Goal: Task Accomplishment & Management: Use online tool/utility

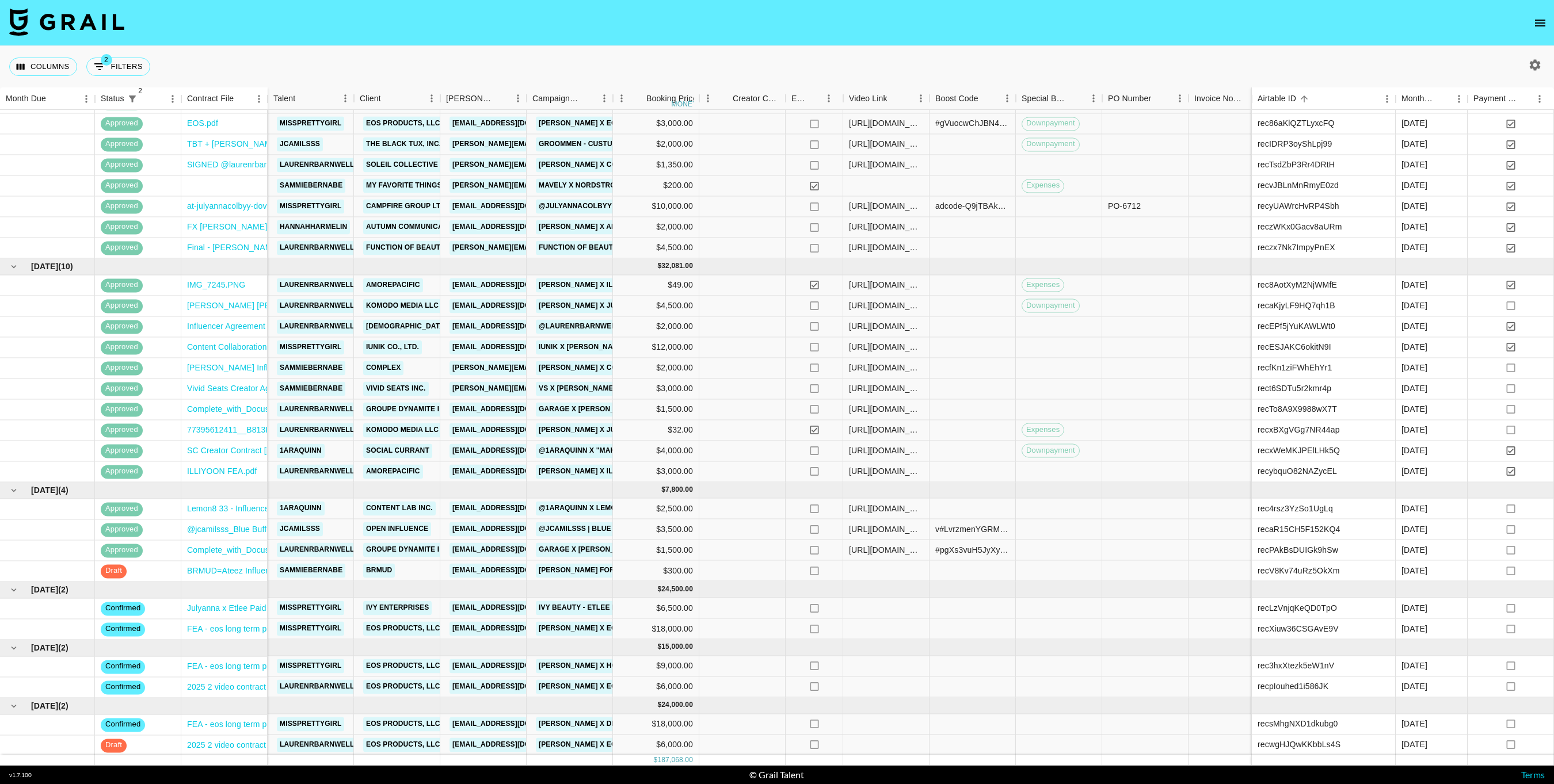
scroll to position [319, 0]
click at [894, 565] on div at bounding box center [887, 572] width 87 height 21
click at [905, 578] on div at bounding box center [887, 572] width 87 height 21
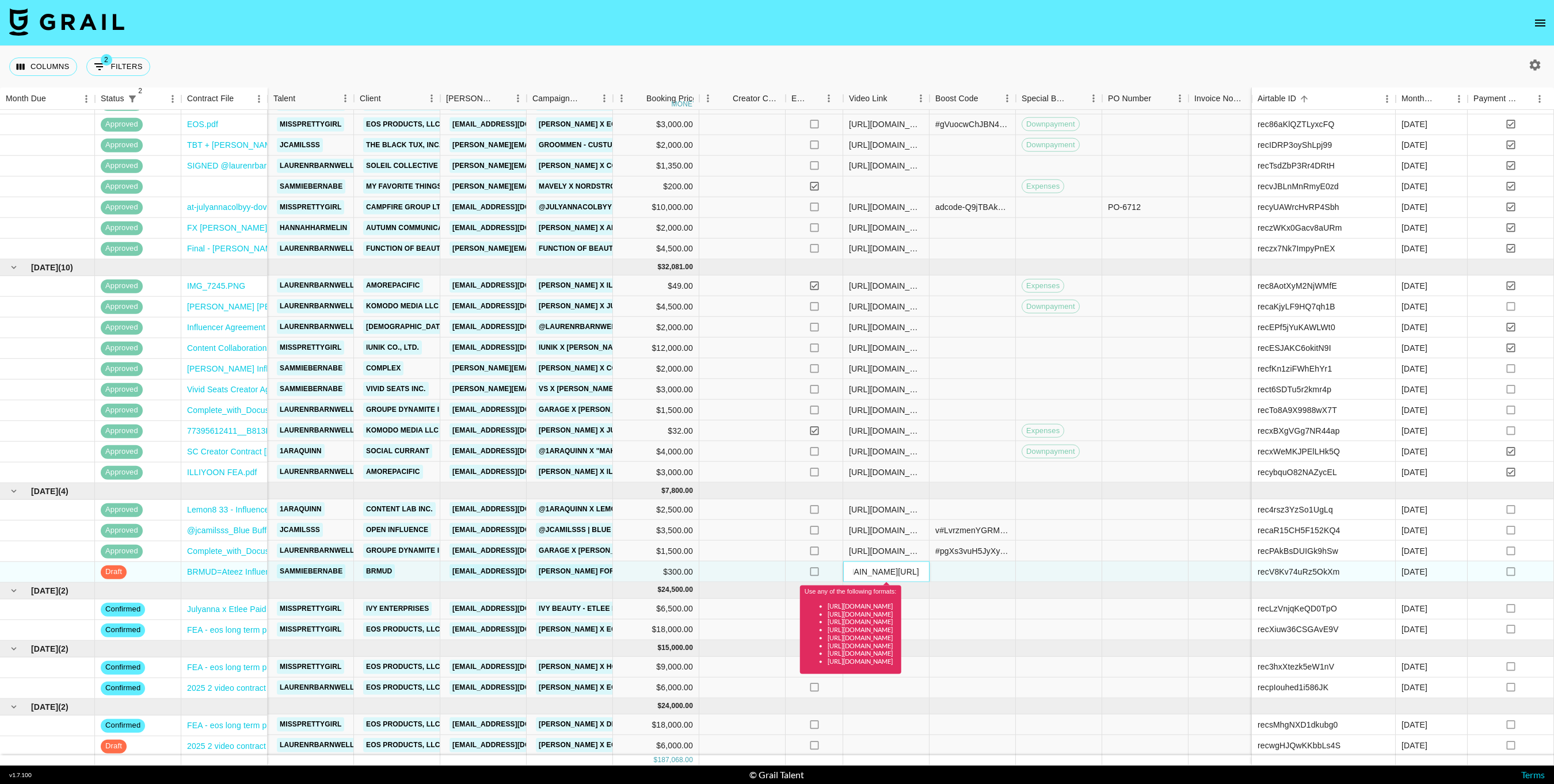
scroll to position [0, 0]
click at [903, 568] on input "vhttps://[DOMAIN_NAME][URL]" at bounding box center [886, 571] width 84 height 9
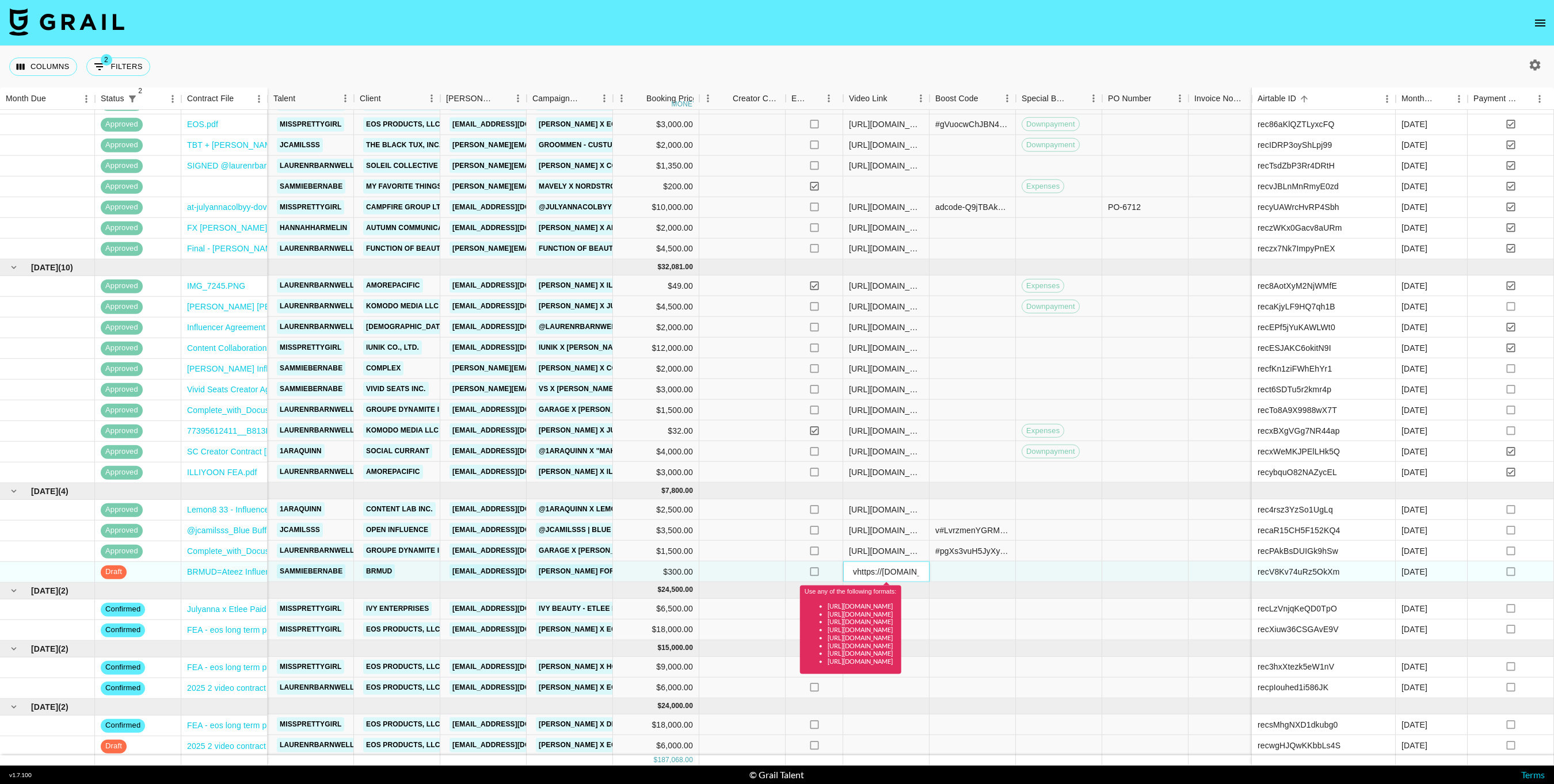
paste input "[URL][DOMAIN_NAME]"
type input "[URL][DOMAIN_NAME]"
click at [956, 573] on div at bounding box center [973, 572] width 87 height 21
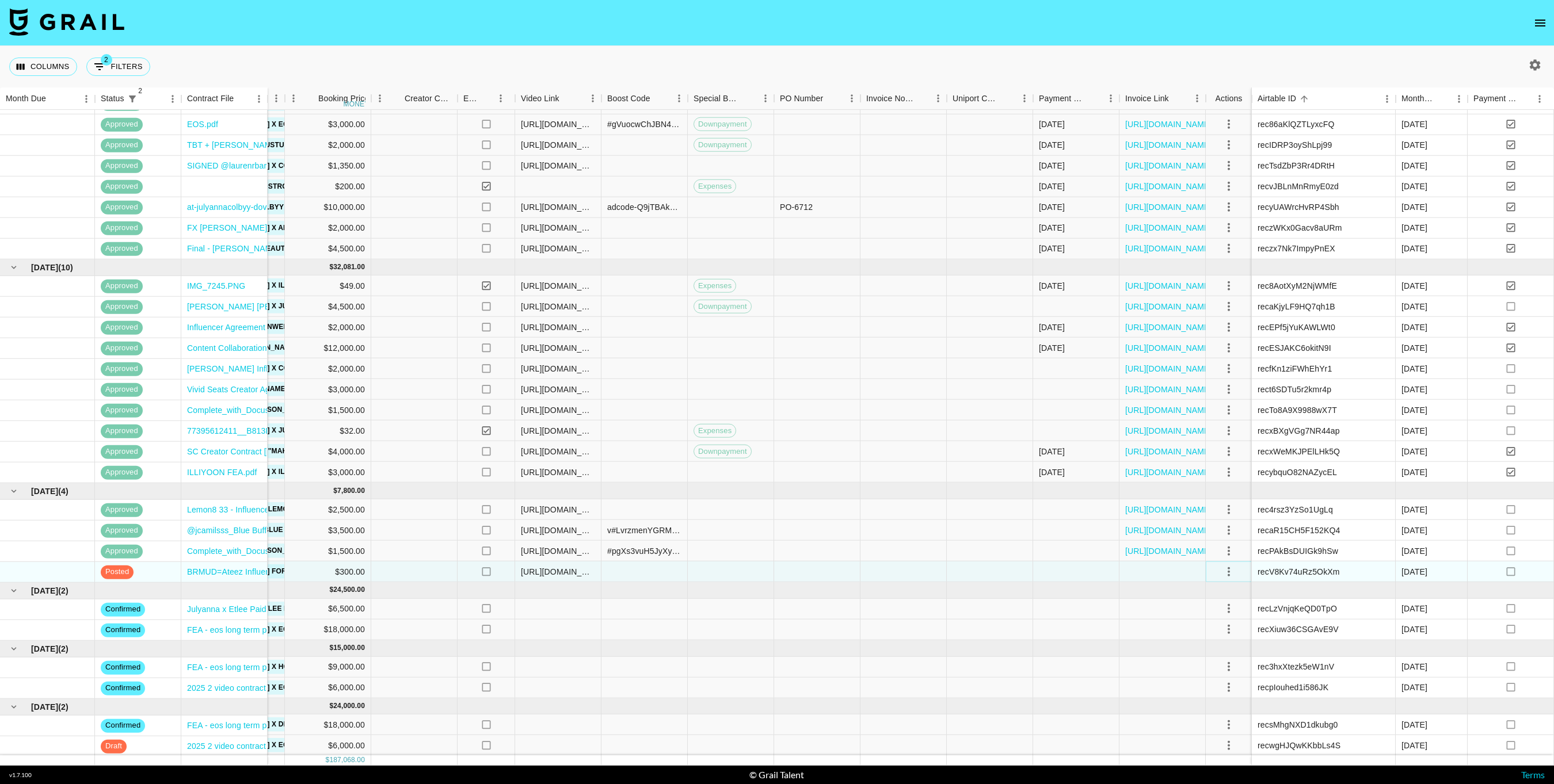
click at [1223, 571] on icon "select merge strategy" at bounding box center [1229, 571] width 14 height 14
click at [1226, 680] on div "Approve" at bounding box center [1218, 679] width 35 height 14
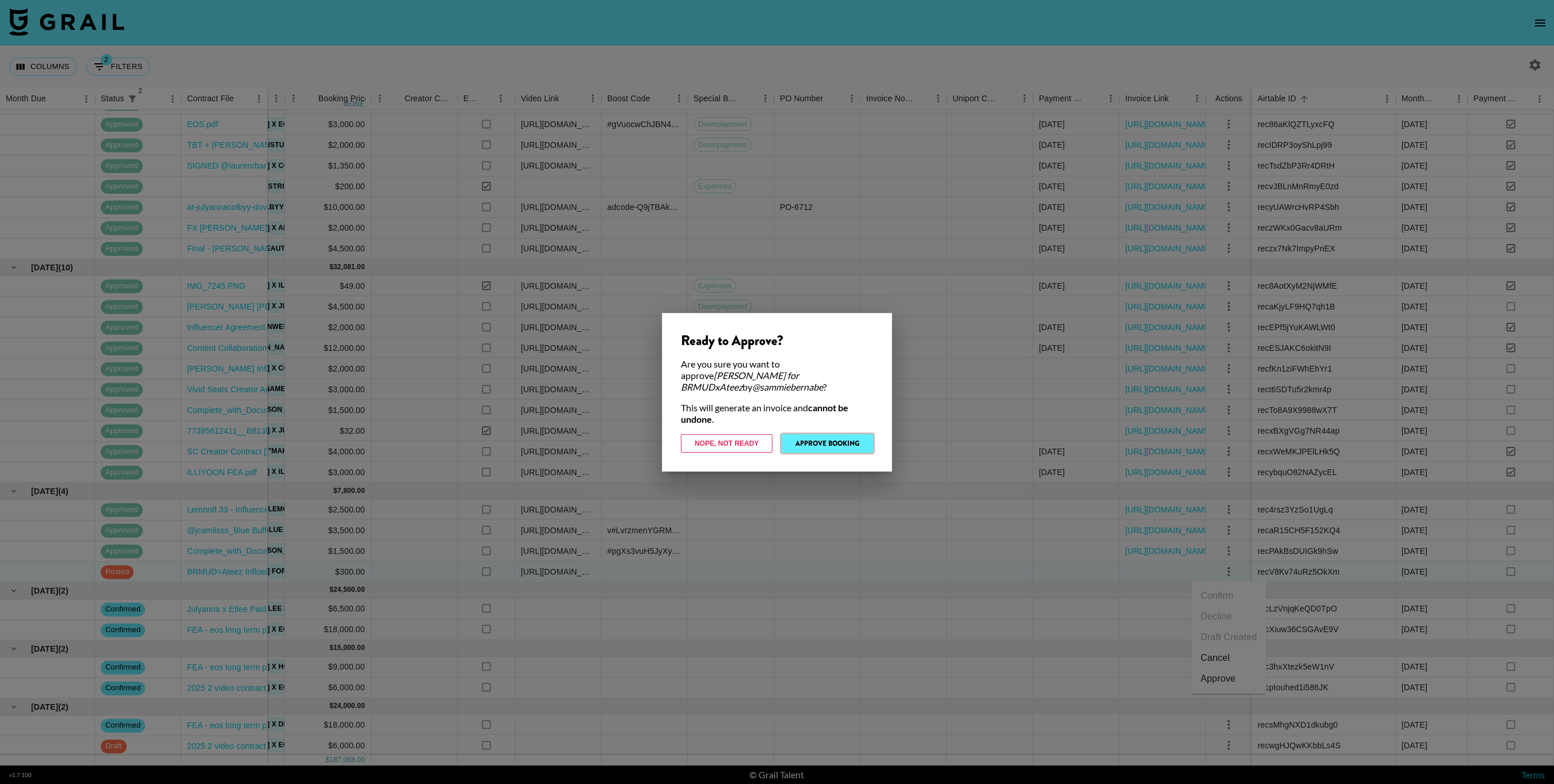
click at [865, 449] on button "Approve Booking" at bounding box center [827, 444] width 92 height 19
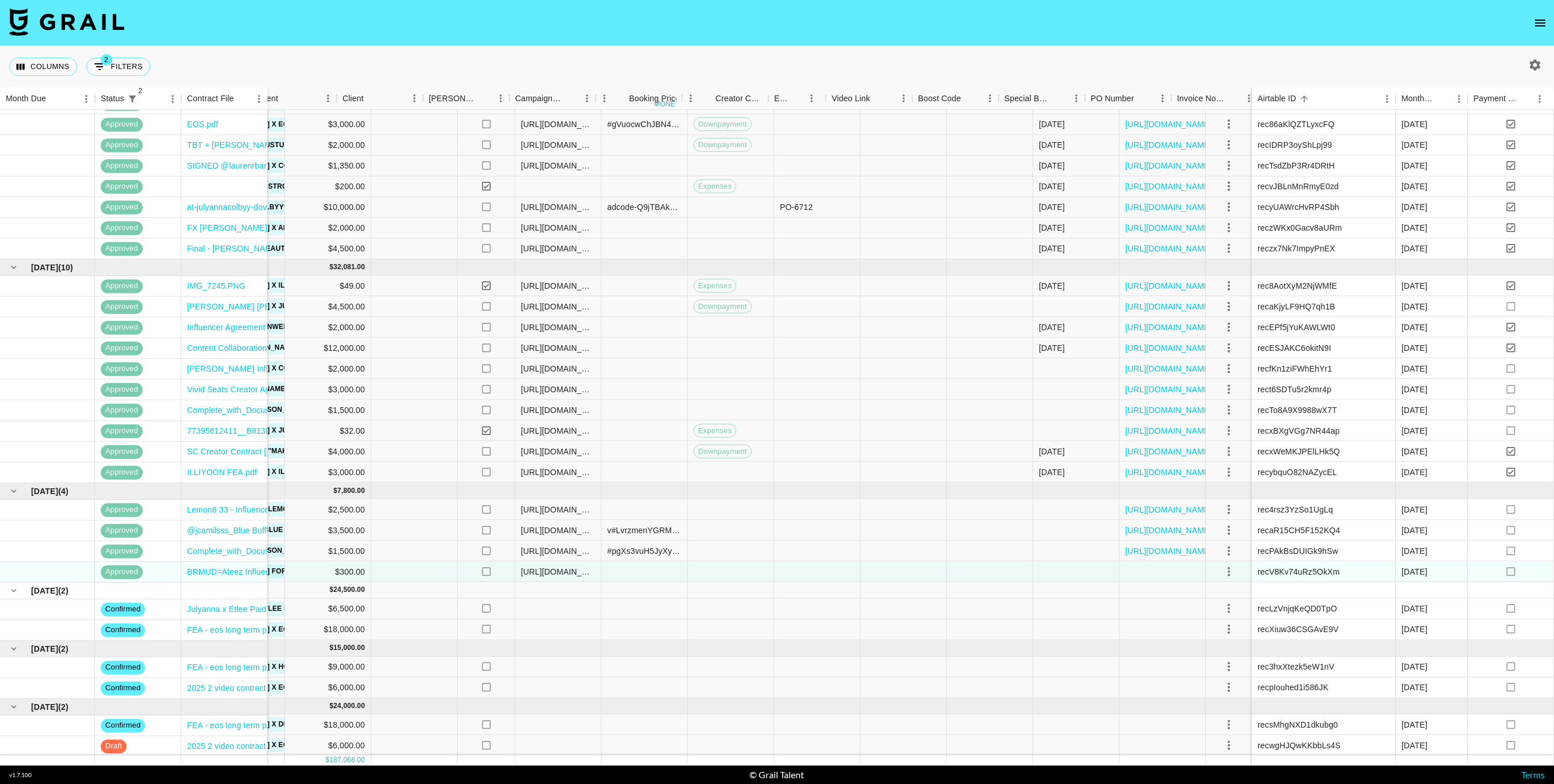
scroll to position [319, 0]
